Goal: Transaction & Acquisition: Purchase product/service

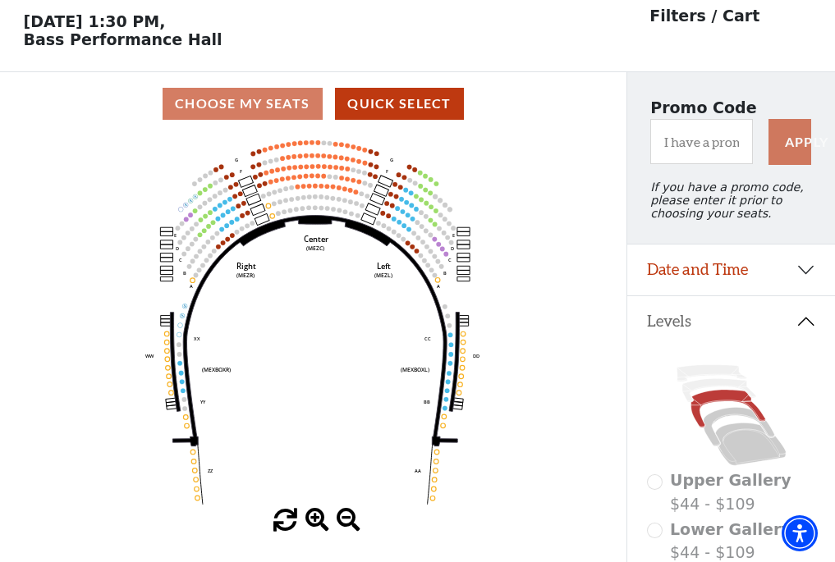
scroll to position [76, 0]
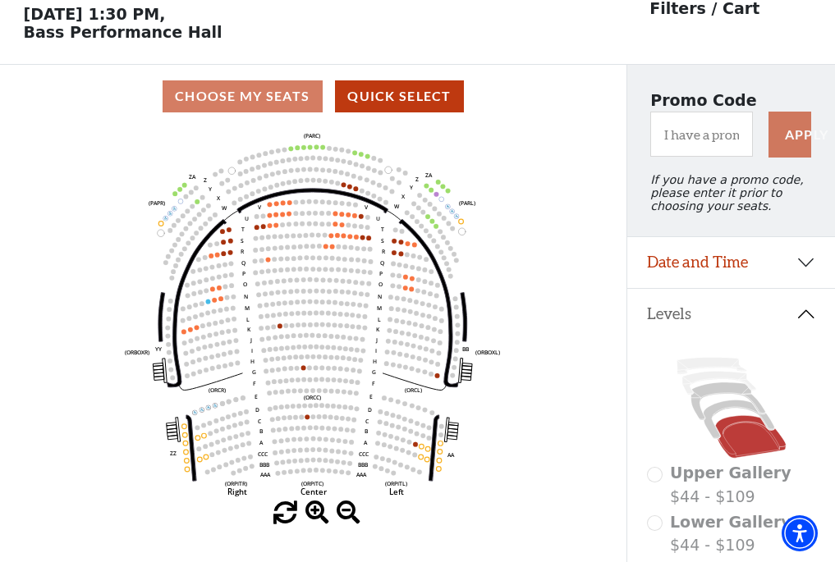
scroll to position [76, 0]
